Goal: Register for event/course

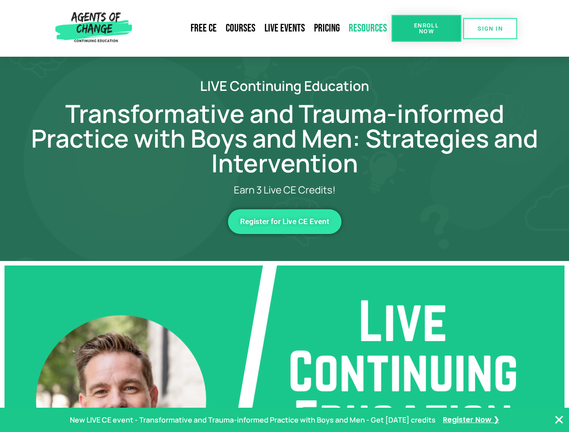
click at [368, 28] on link "Resources" at bounding box center [367, 28] width 47 height 21
click at [426, 28] on span "Enroll Now" at bounding box center [426, 29] width 41 height 12
click at [490, 28] on span "SIGN IN" at bounding box center [489, 29] width 25 height 6
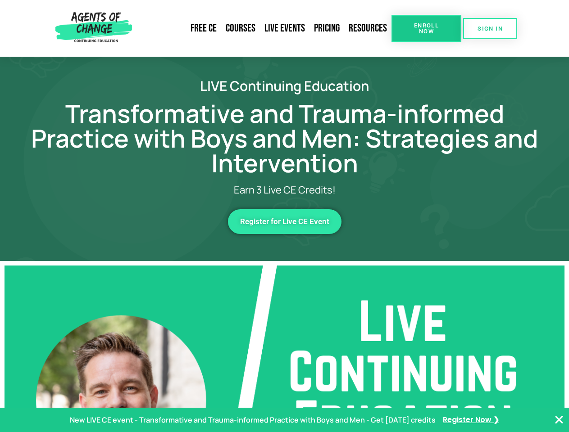
click at [285, 222] on span "Register for Live CE Event" at bounding box center [284, 222] width 89 height 8
click at [284, 420] on p "New LIVE CE event - Transformative and Trauma-informed Practice with Boys and M…" at bounding box center [253, 420] width 366 height 13
click at [559, 420] on icon "Close Banner" at bounding box center [558, 420] width 11 height 11
